Goal: Task Accomplishment & Management: Complete application form

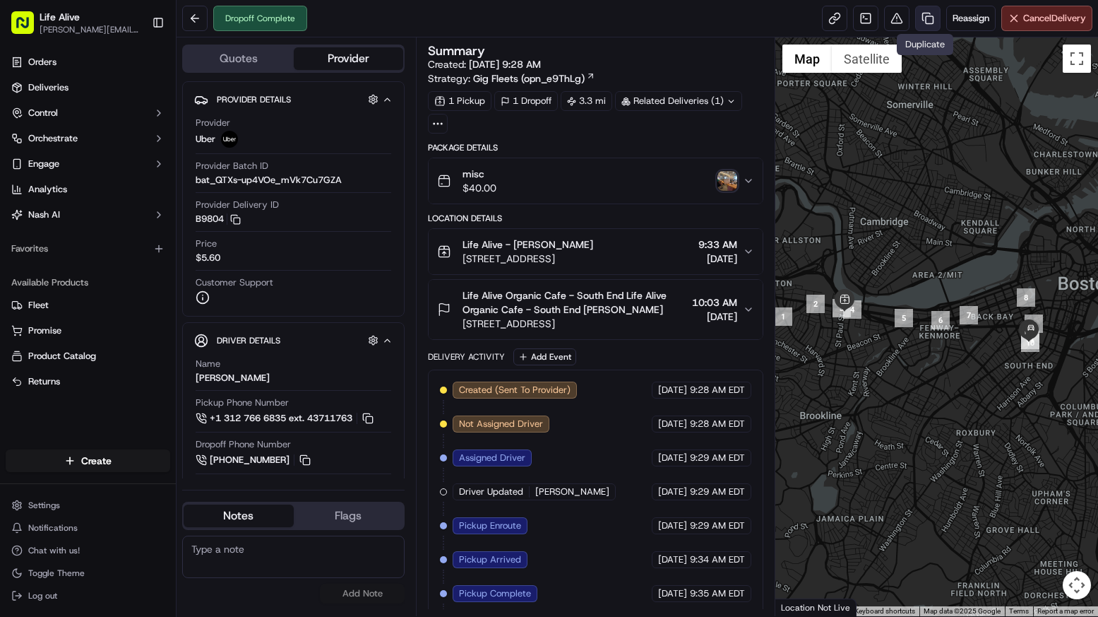
click at [928, 24] on link at bounding box center [927, 18] width 25 height 25
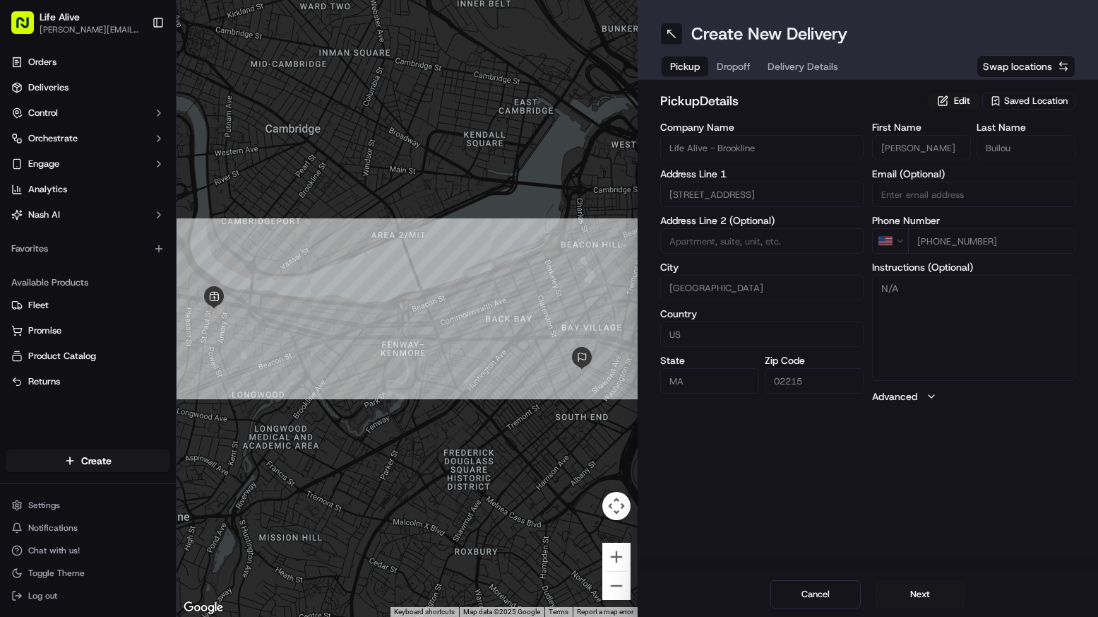
click at [1024, 100] on span "Saved Location" at bounding box center [1036, 101] width 64 height 13
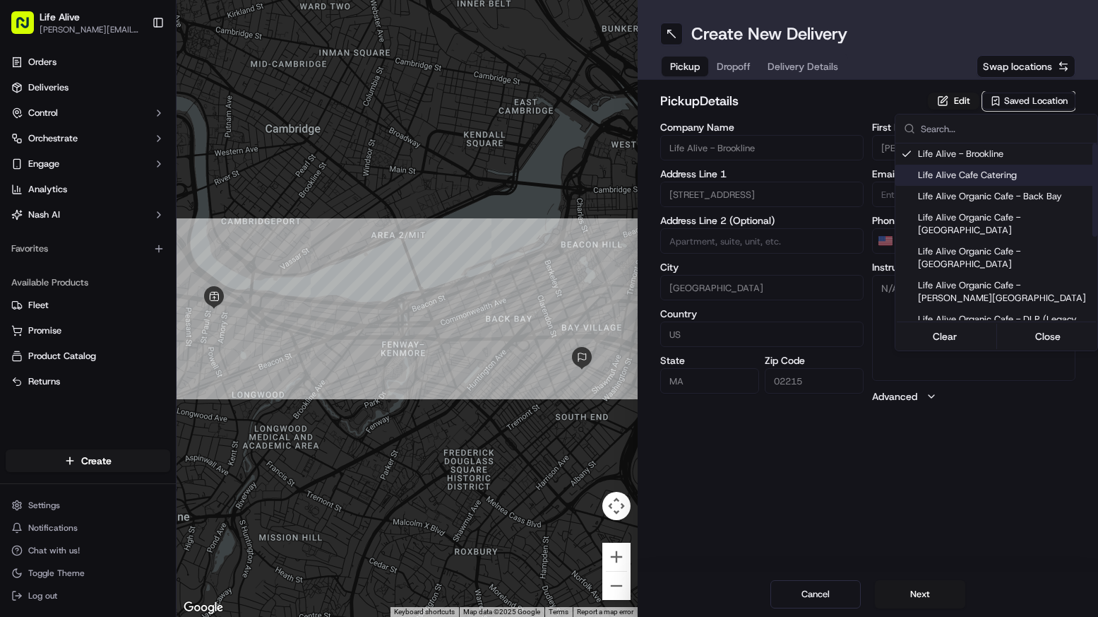
click at [963, 172] on span "Life Alive Cafe Catering" at bounding box center [1005, 175] width 174 height 13
type input "Life Alive Cafe Catering"
type input "[GEOGRAPHIC_DATA]"
type input "02142"
type input "[PERSON_NAME]"
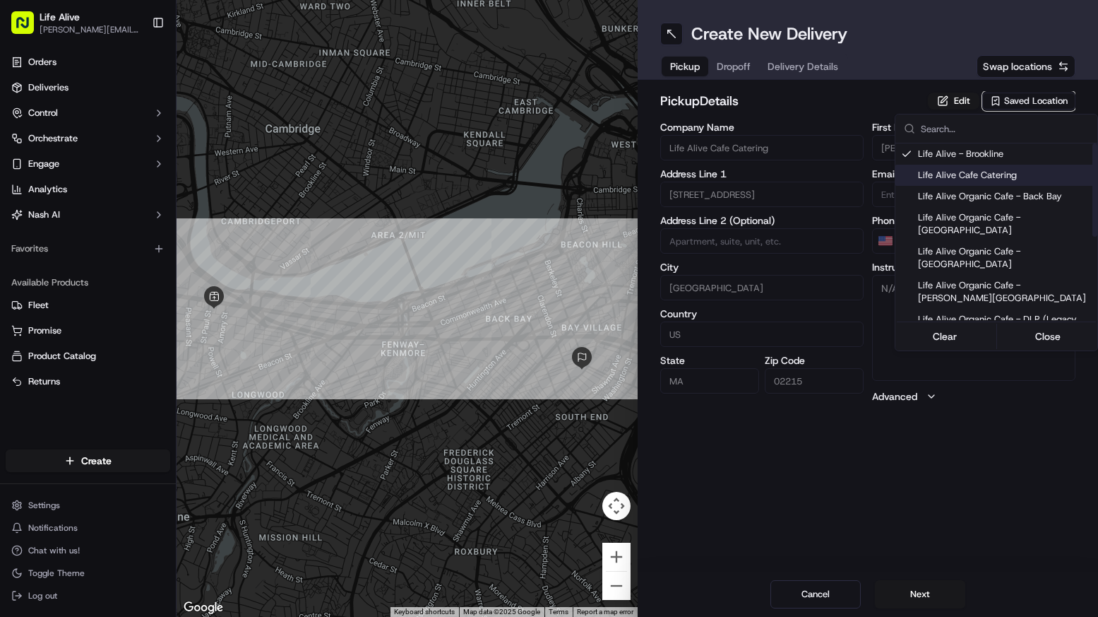
type input "White"
type input "[PHONE_NUMBER]"
type input "[STREET_ADDRESS]"
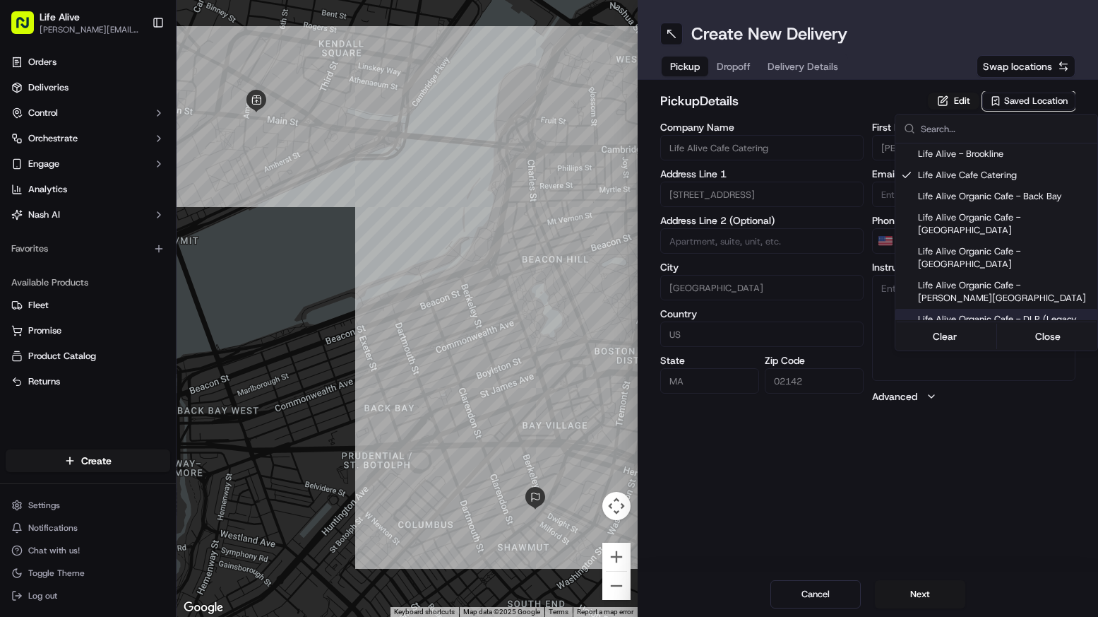
click at [892, 599] on html "Life Alive [PERSON_NAME][EMAIL_ADDRESS][DOMAIN_NAME] Toggle Sidebar Orders Deli…" at bounding box center [549, 308] width 1098 height 617
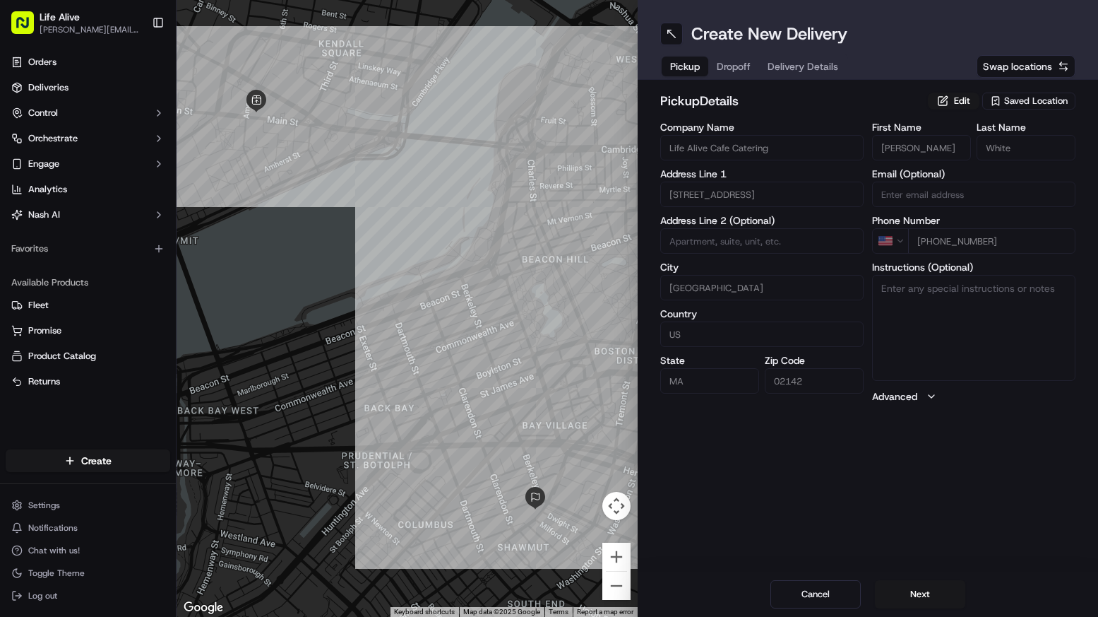
click at [892, 599] on button "Next" at bounding box center [920, 594] width 90 height 28
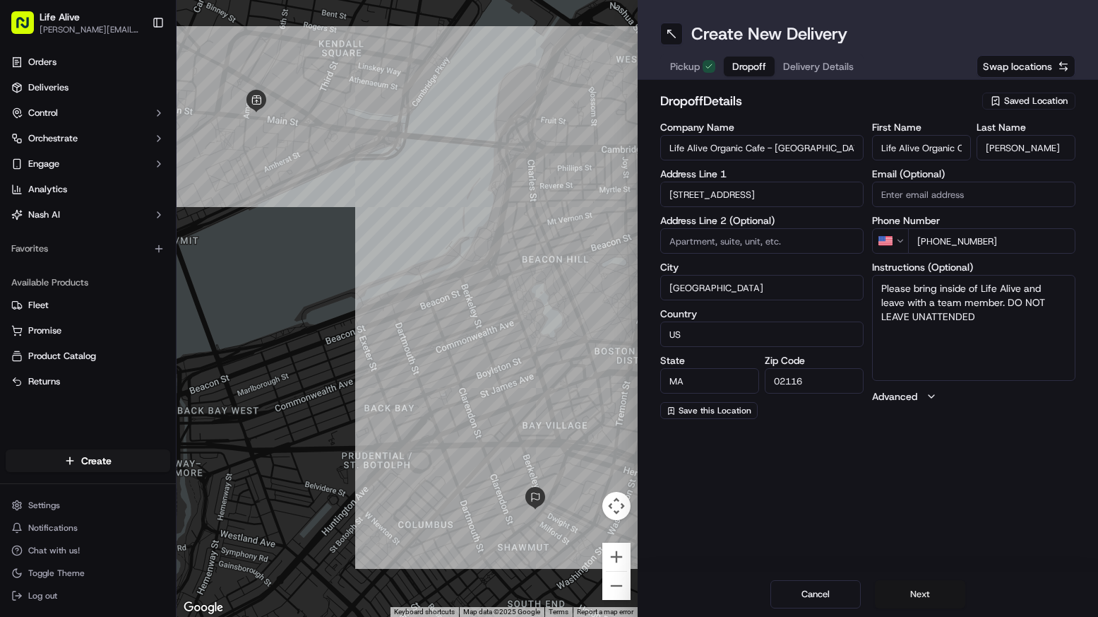
click at [892, 599] on button "Next" at bounding box center [920, 594] width 90 height 28
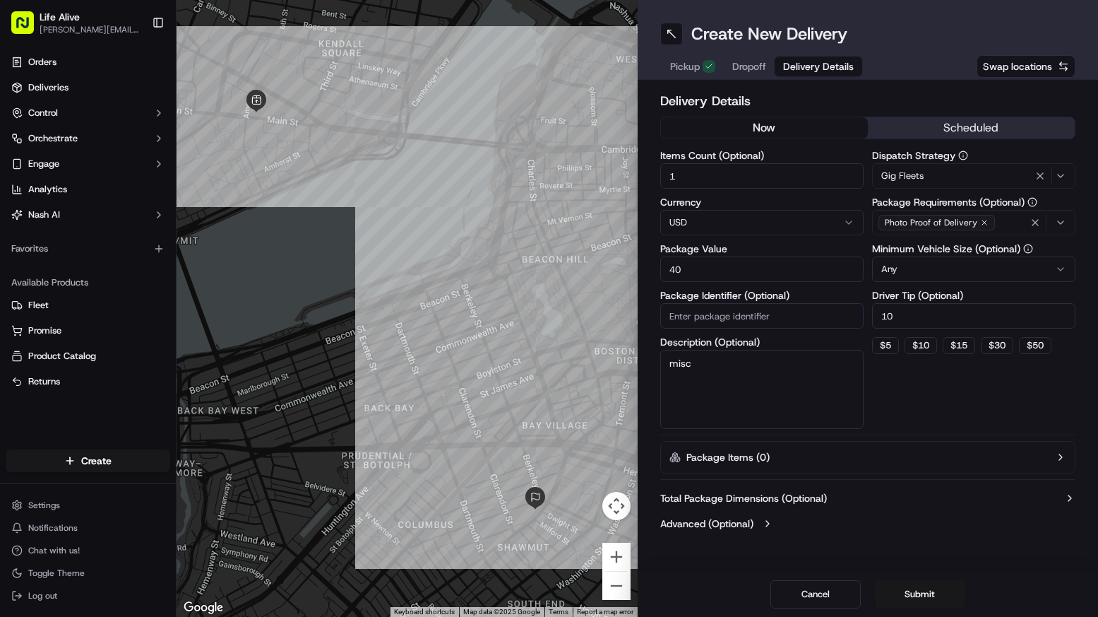
click at [714, 273] on input "40" at bounding box center [761, 268] width 203 height 25
type input "10"
click at [915, 592] on button "Submit" at bounding box center [920, 594] width 90 height 28
